Goal: Task Accomplishment & Management: Manage account settings

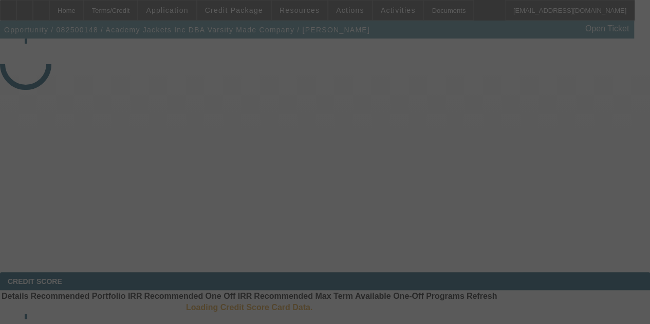
select select "3"
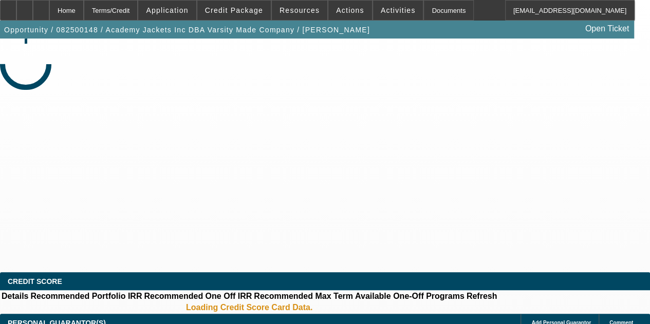
select select "0"
select select "2"
select select "0.1"
select select "4"
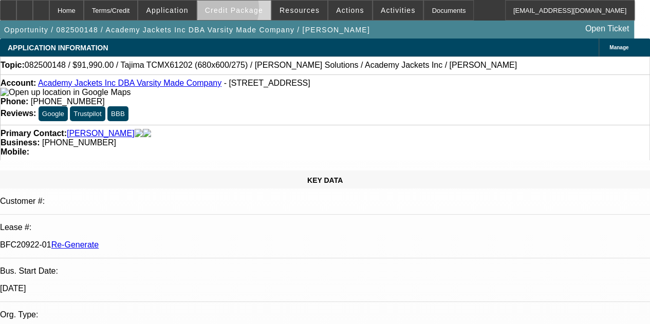
click at [229, 11] on span "Credit Package" at bounding box center [234, 10] width 58 height 8
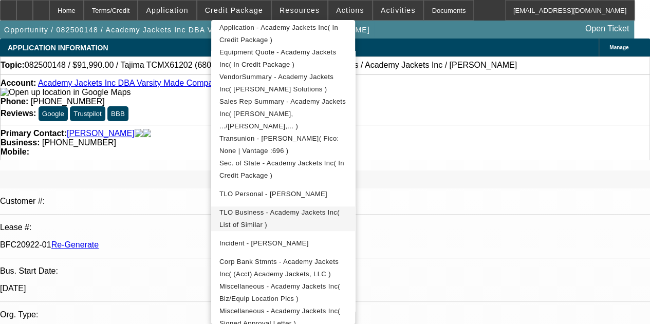
scroll to position [233, 0]
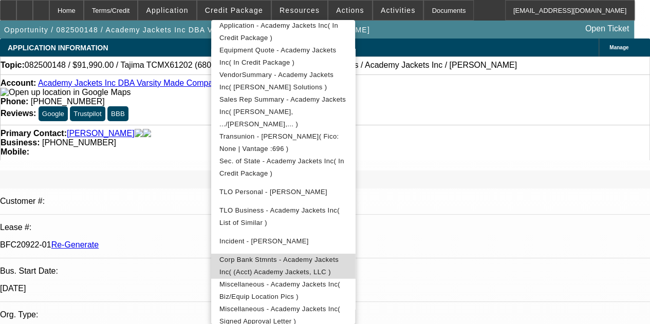
click at [277, 256] on span "Corp Bank Stmnts - Academy Jackets Inc( (Acct) Academy Jackets, LLC )" at bounding box center [278, 266] width 119 height 20
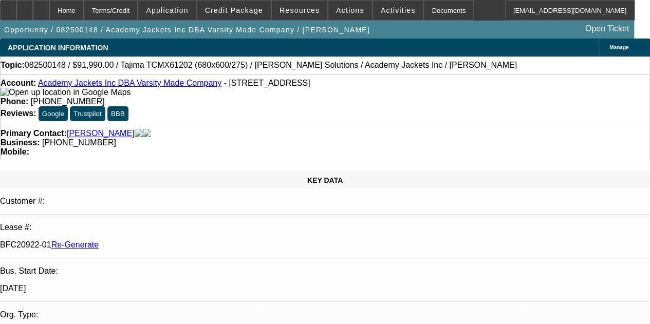
scroll to position [0, 0]
click at [262, 16] on span at bounding box center [233, 10] width 73 height 25
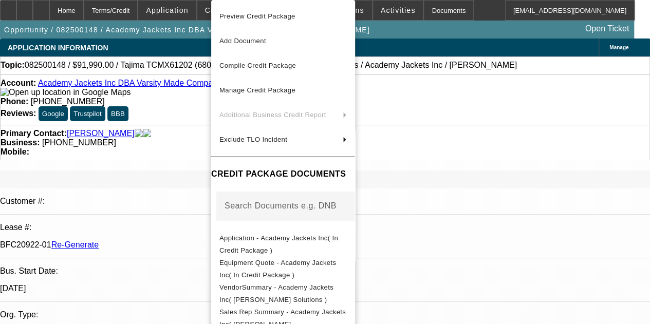
click at [489, 12] on div at bounding box center [325, 162] width 650 height 324
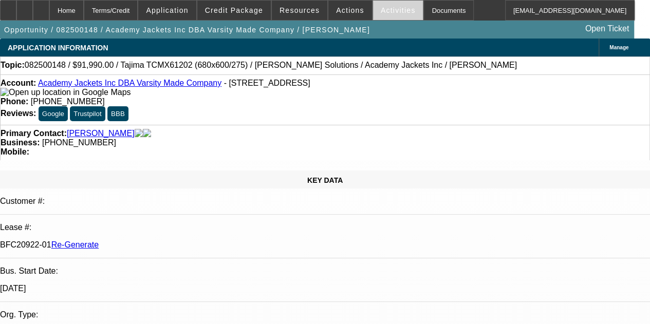
click at [381, 10] on span "Activities" at bounding box center [398, 10] width 35 height 8
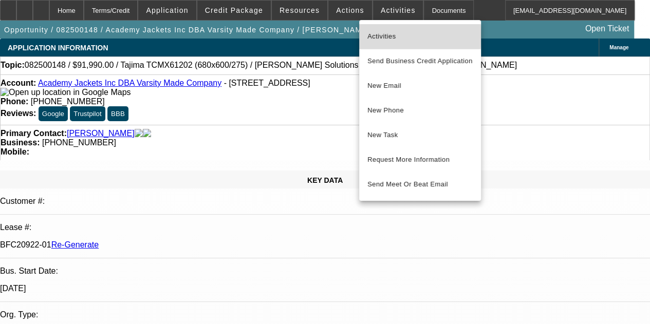
click at [380, 36] on span "Activities" at bounding box center [419, 36] width 105 height 12
